Goal: Check status: Check status

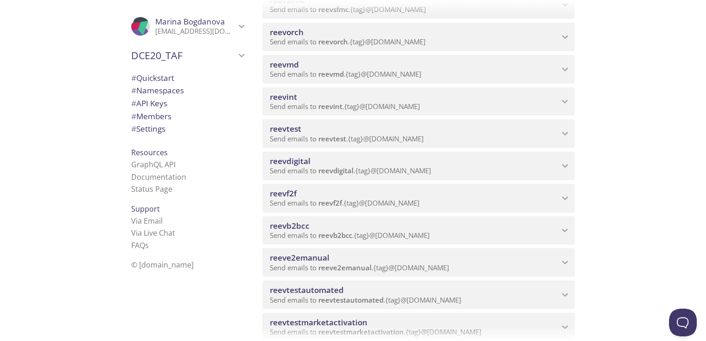
scroll to position [283, 0]
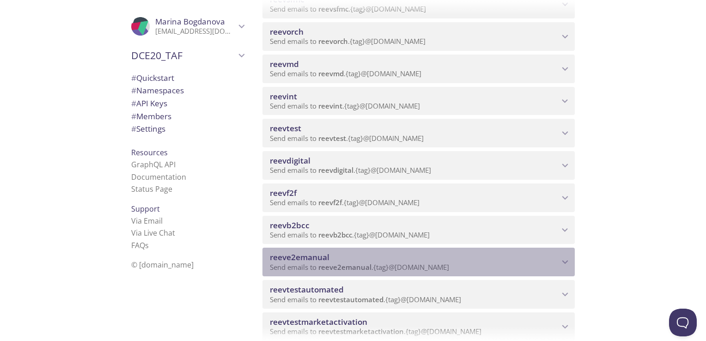
click at [301, 257] on span "reeve2emanual" at bounding box center [300, 257] width 60 height 11
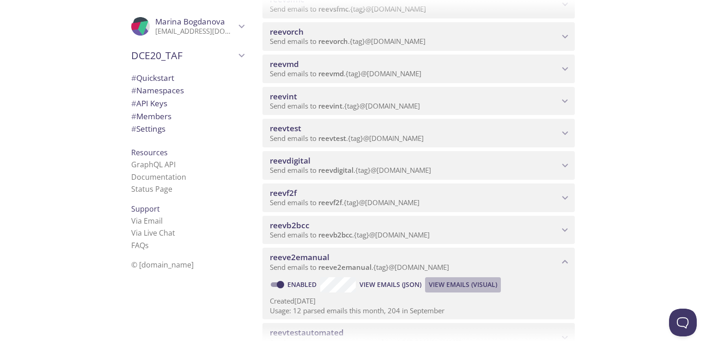
click at [463, 289] on span "View Emails (Visual)" at bounding box center [463, 284] width 68 height 11
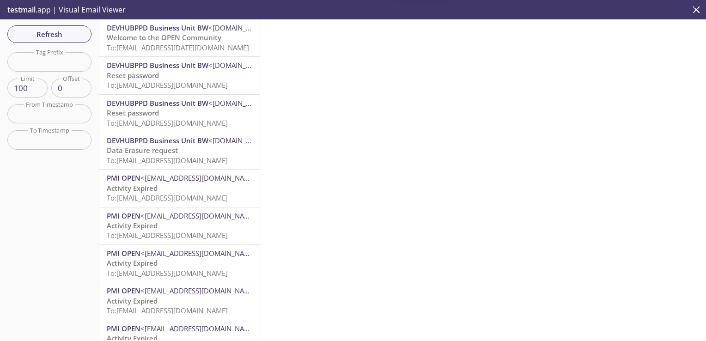
click at [196, 37] on span "Welcome to the OPEN Community" at bounding box center [164, 37] width 115 height 9
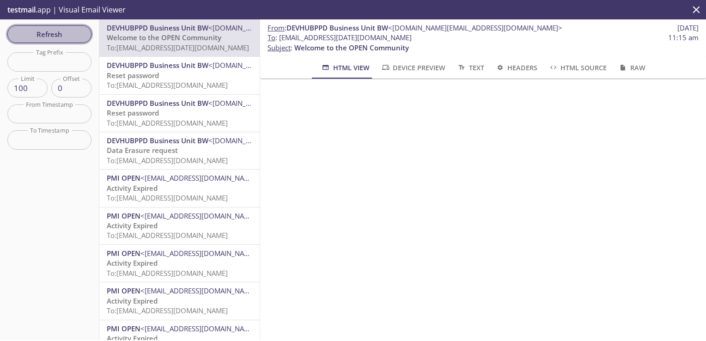
click at [75, 33] on span "Refresh" at bounding box center [49, 34] width 69 height 12
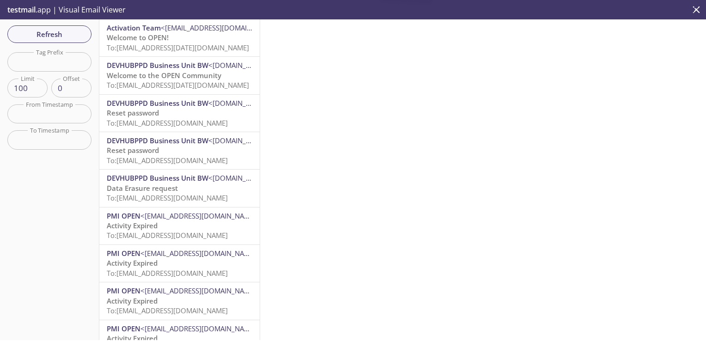
click at [165, 48] on span "To: [EMAIL_ADDRESS][DATE][DOMAIN_NAME]" at bounding box center [178, 47] width 142 height 9
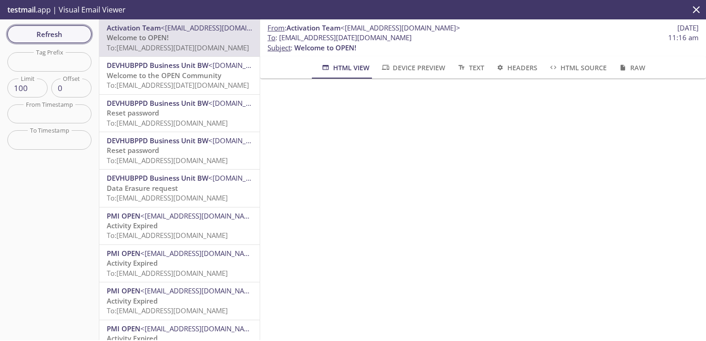
click at [68, 36] on span "Refresh" at bounding box center [49, 34] width 69 height 12
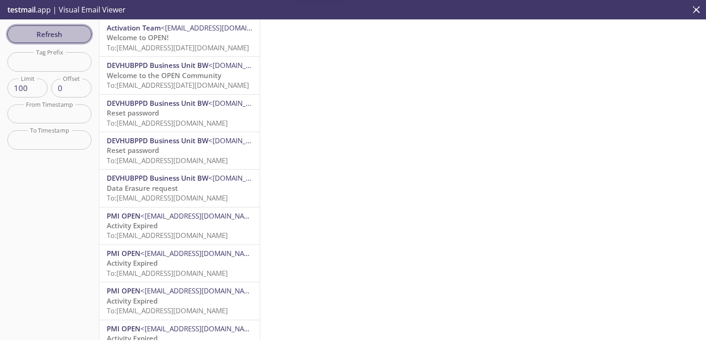
click at [68, 36] on span "Refresh" at bounding box center [49, 34] width 69 height 12
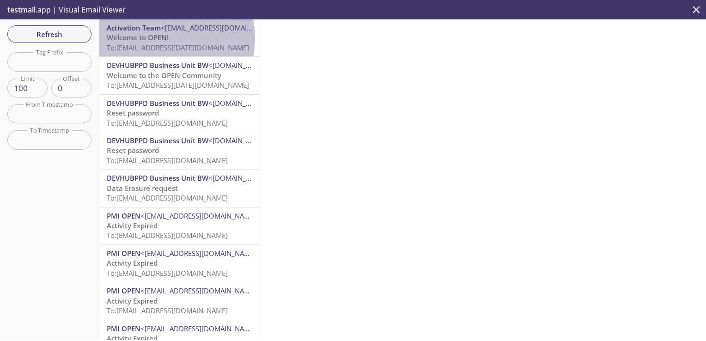
click at [155, 37] on span "Welcome to OPEN!" at bounding box center [138, 37] width 62 height 9
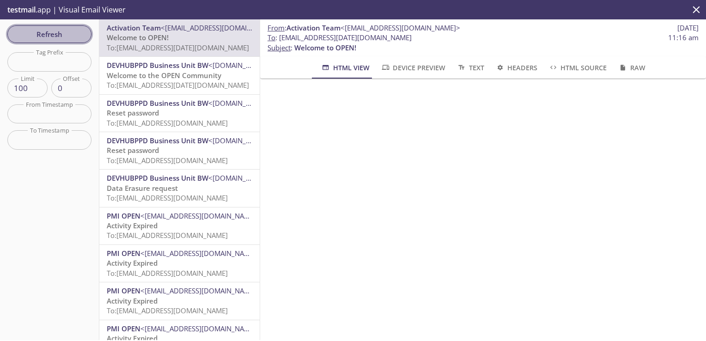
click at [72, 34] on span "Refresh" at bounding box center [49, 34] width 69 height 12
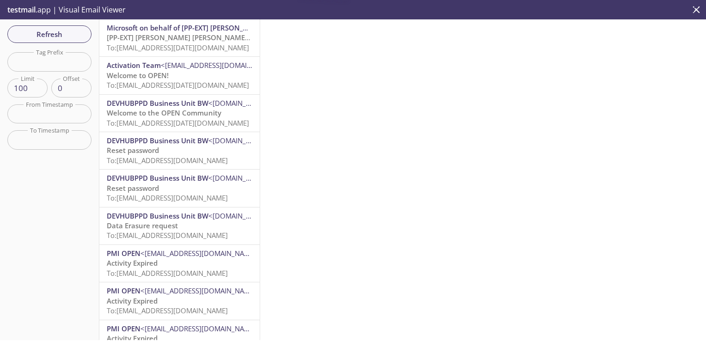
click at [184, 33] on span "[PP-EXT] [PERSON_NAME] [PERSON_NAME] International account email verification c…" at bounding box center [253, 37] width 293 height 9
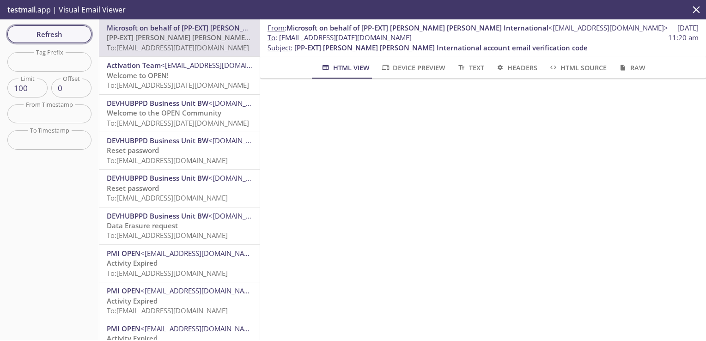
click at [68, 36] on span "Refresh" at bounding box center [49, 34] width 69 height 12
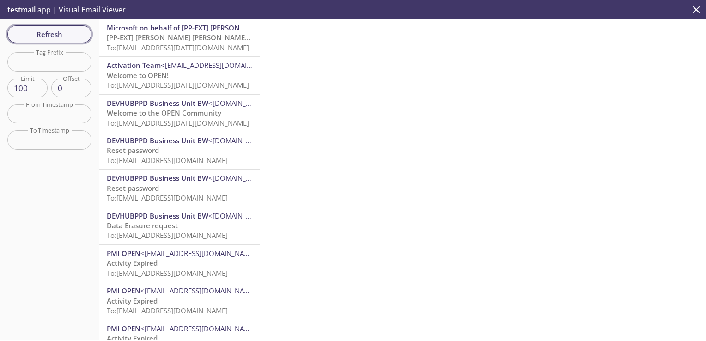
click at [62, 40] on button "Refresh" at bounding box center [49, 34] width 84 height 18
